Goal: Navigation & Orientation: Find specific page/section

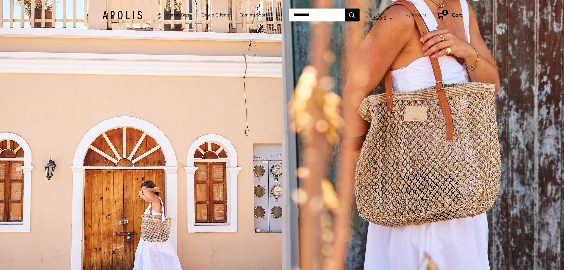
click at [114, 16] on img at bounding box center [123, 15] width 40 height 9
click at [184, 15] on link "Market Bags" at bounding box center [179, 15] width 26 height 8
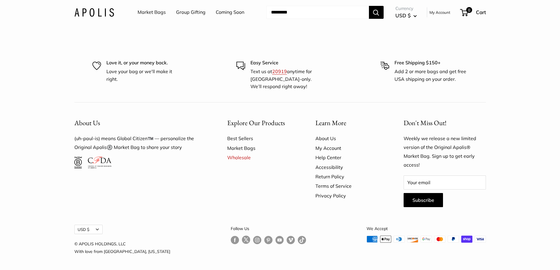
scroll to position [1902, 0]
click at [243, 156] on link "Wholesale" at bounding box center [261, 157] width 68 height 9
